Goal: Task Accomplishment & Management: Use online tool/utility

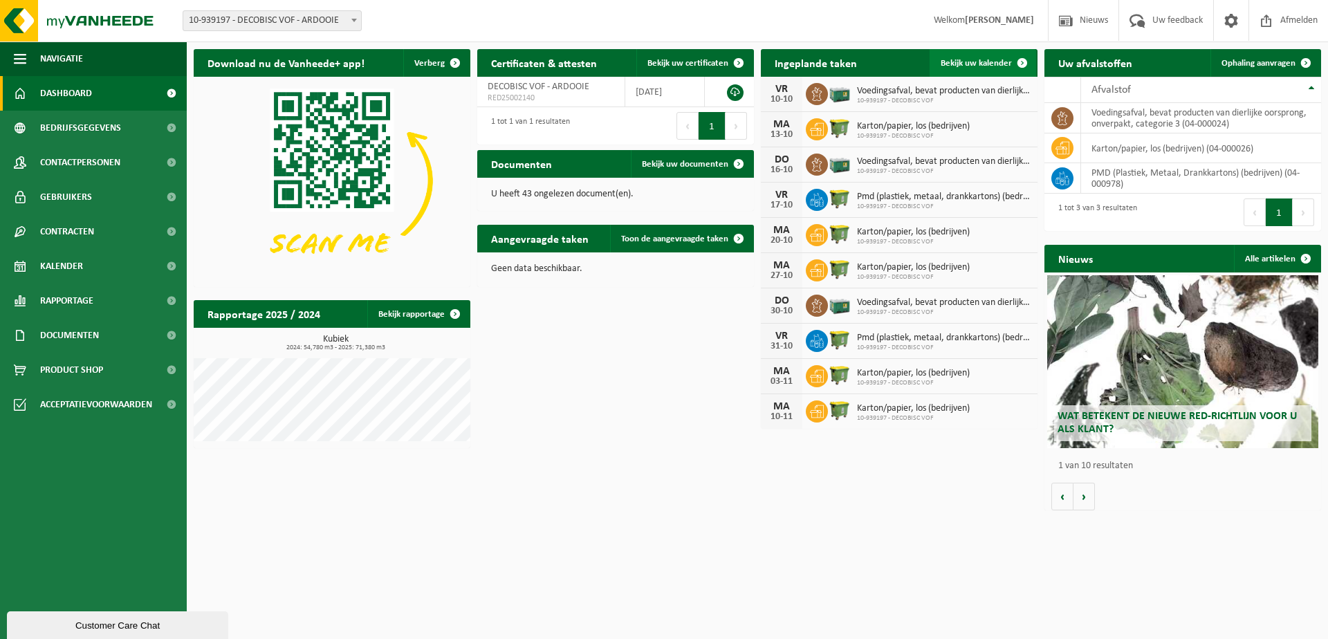
click at [986, 71] on link "Bekijk uw kalender" at bounding box center [983, 63] width 107 height 28
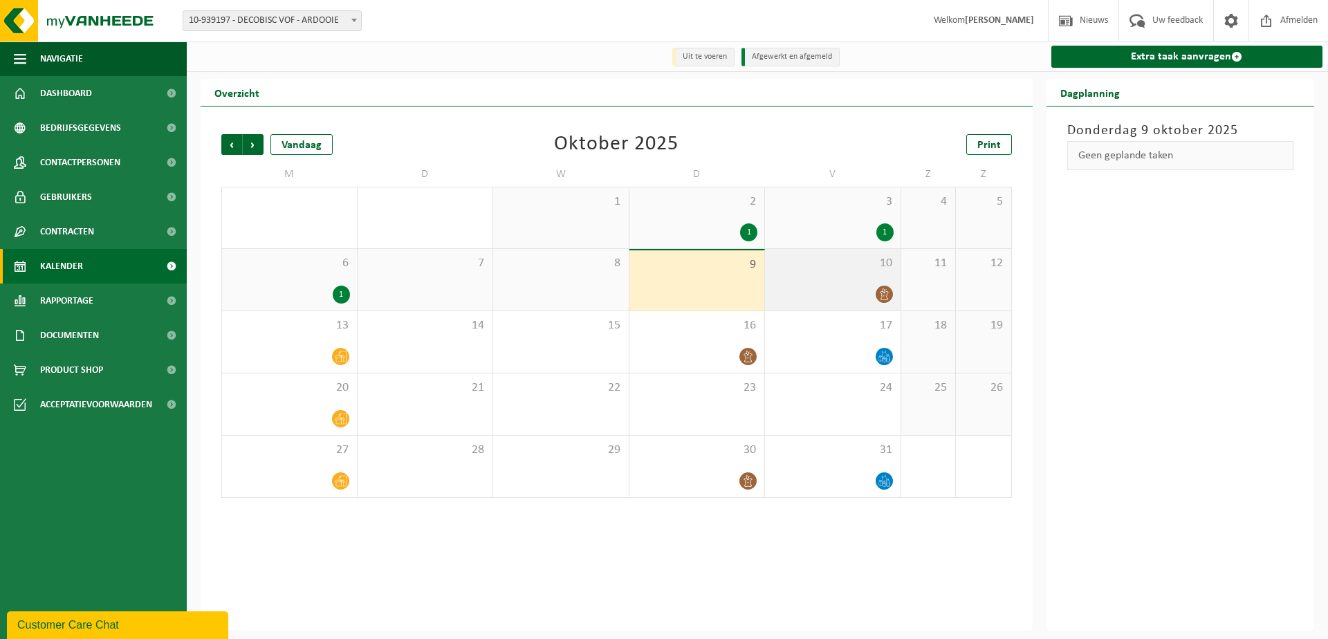
click at [822, 271] on span "10" at bounding box center [833, 263] width 122 height 15
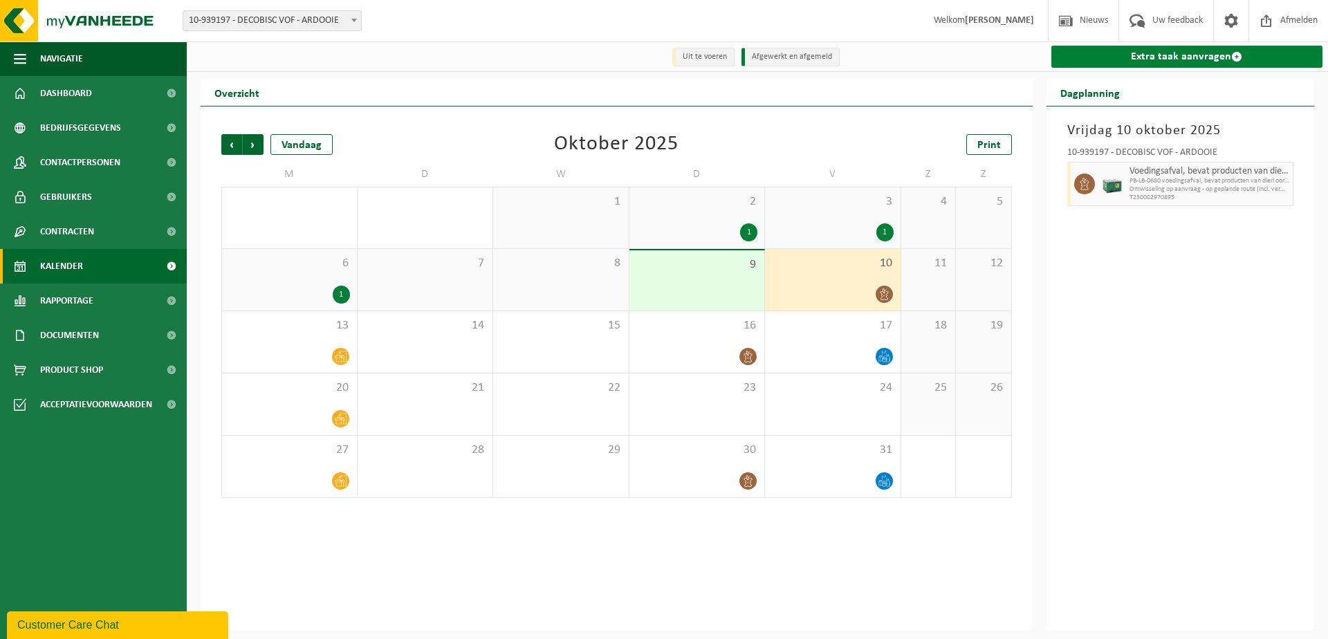
click at [1143, 61] on link "Extra taak aanvragen" at bounding box center [1187, 57] width 272 height 22
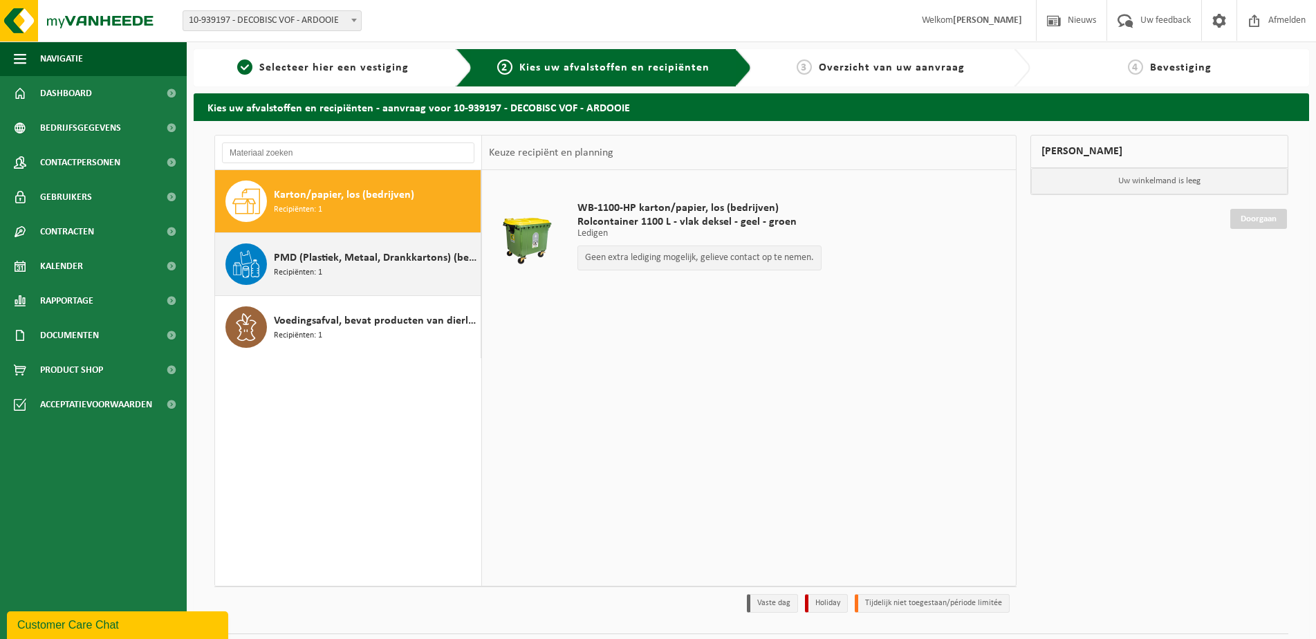
click at [414, 255] on span "PMD (Plastiek, Metaal, Drankkartons) (bedrijven)" at bounding box center [375, 258] width 203 height 17
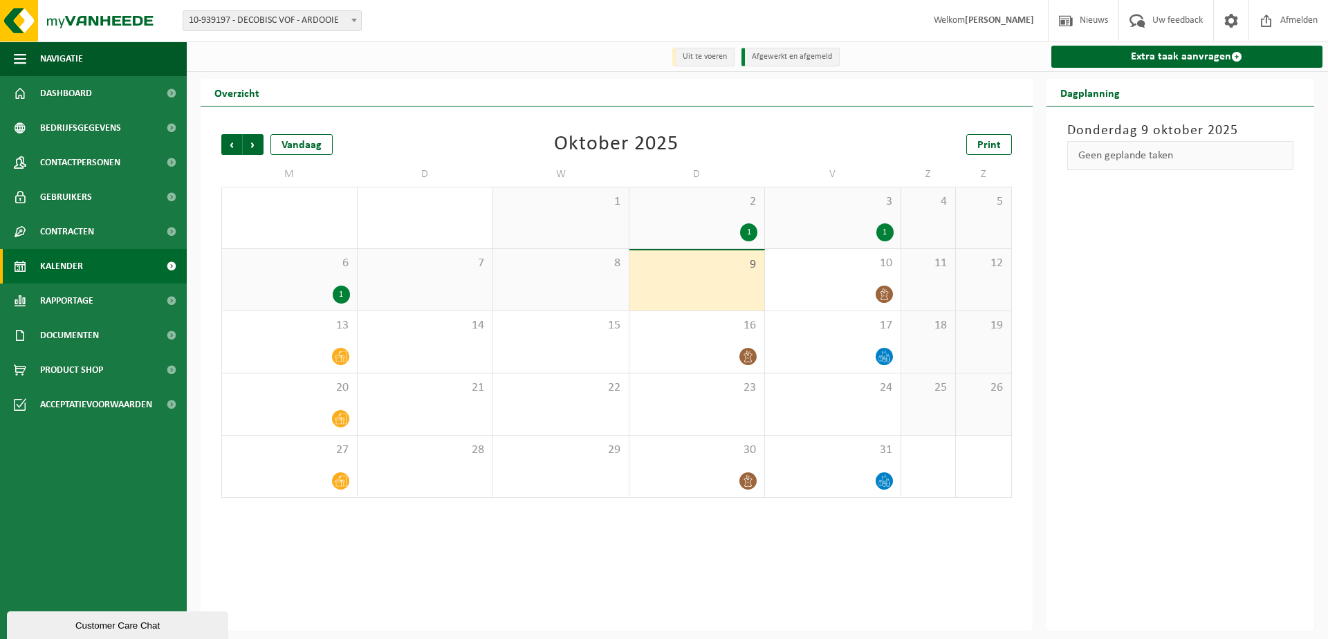
click at [309, 289] on div "1" at bounding box center [289, 295] width 121 height 18
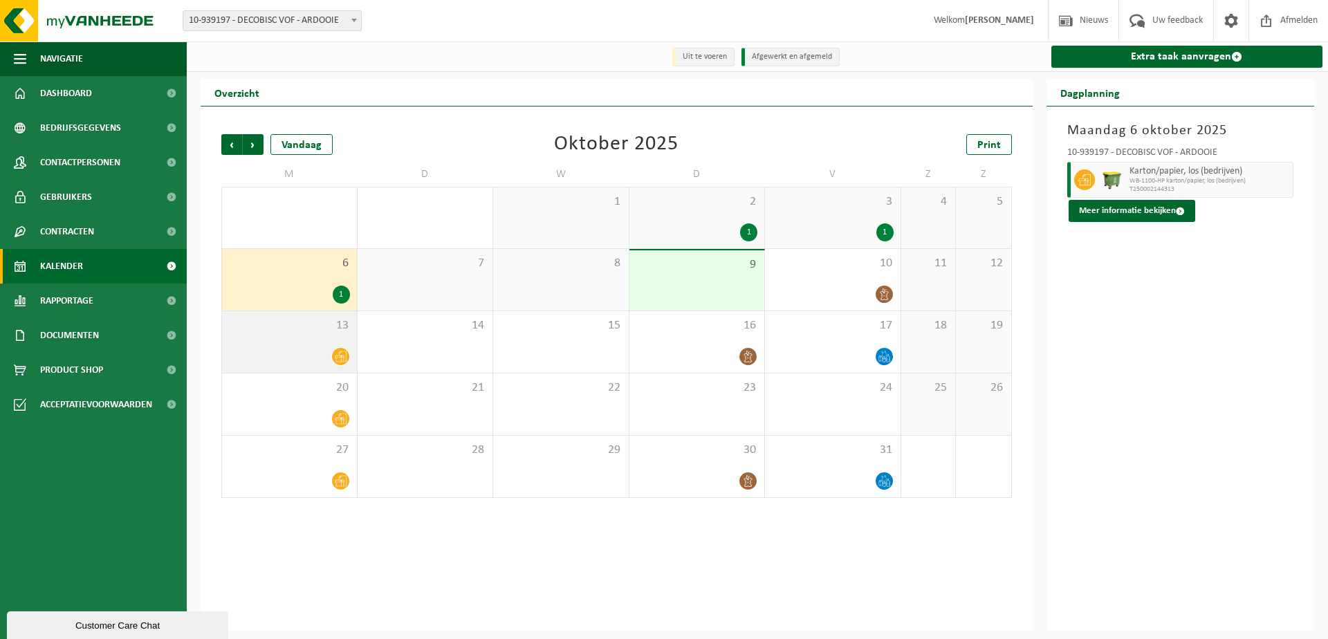
click at [303, 340] on div "13" at bounding box center [289, 342] width 135 height 62
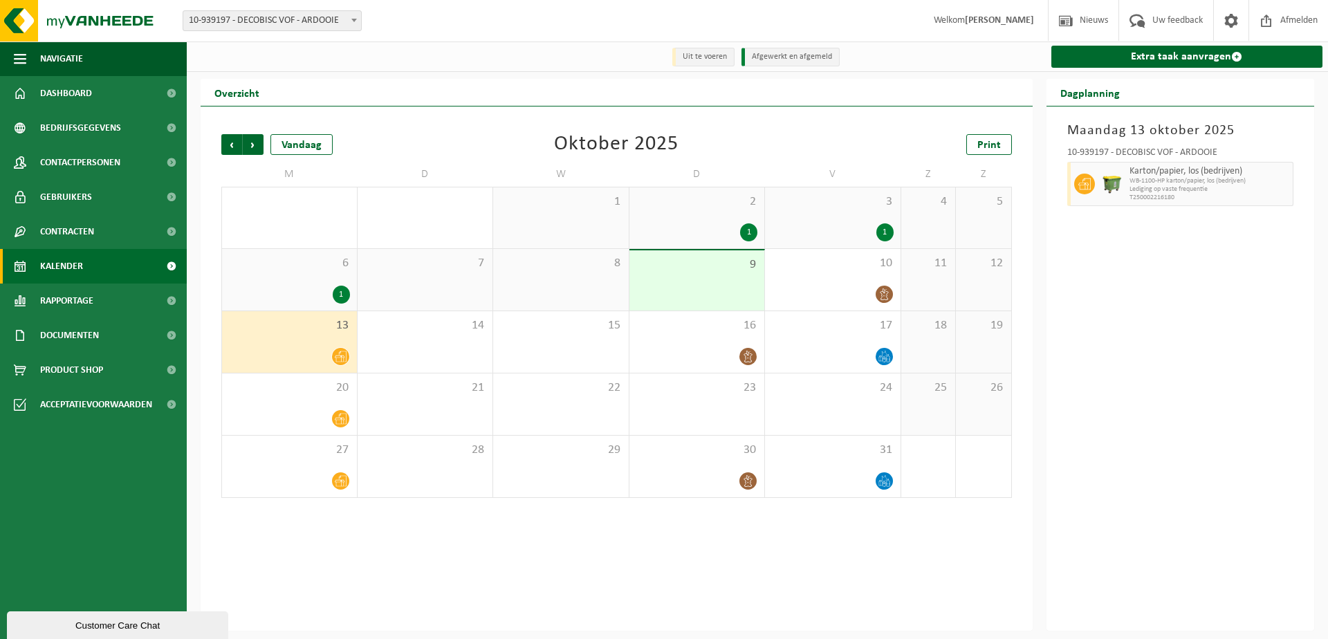
click at [303, 284] on div "6 1" at bounding box center [289, 280] width 135 height 62
